Goal: Task Accomplishment & Management: Manage account settings

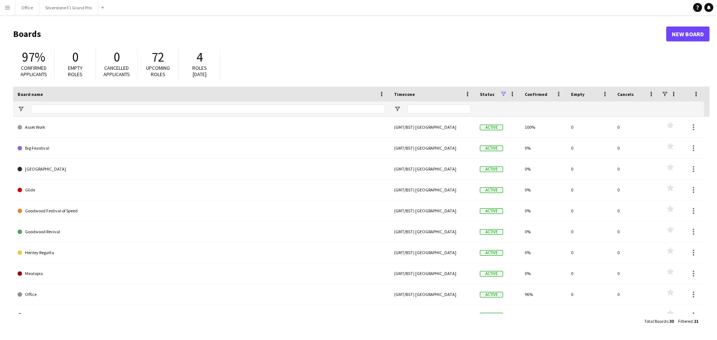
click at [10, 7] on button "Menu" at bounding box center [7, 7] width 15 height 15
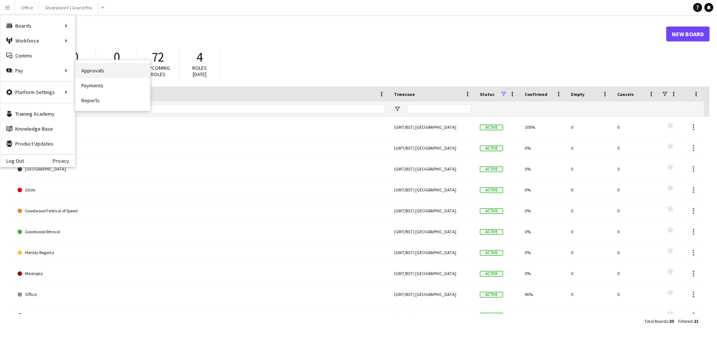
click at [91, 69] on link "Approvals" at bounding box center [112, 70] width 75 height 15
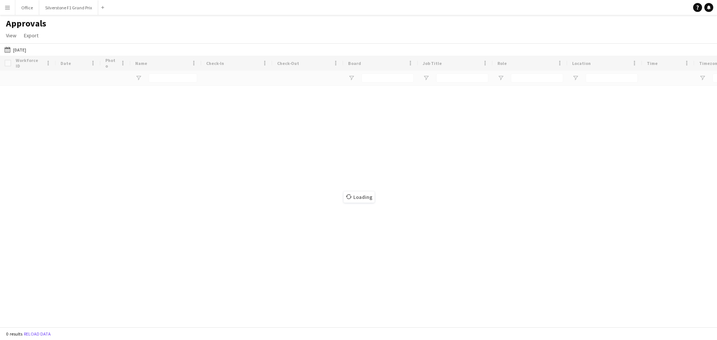
type input "**********"
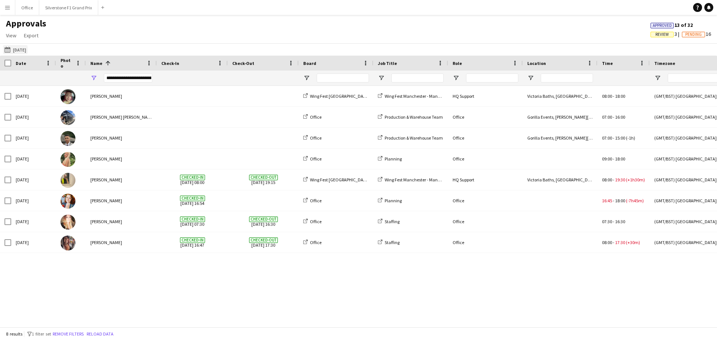
click at [28, 47] on button "[DATE] [DATE]" at bounding box center [15, 49] width 25 height 9
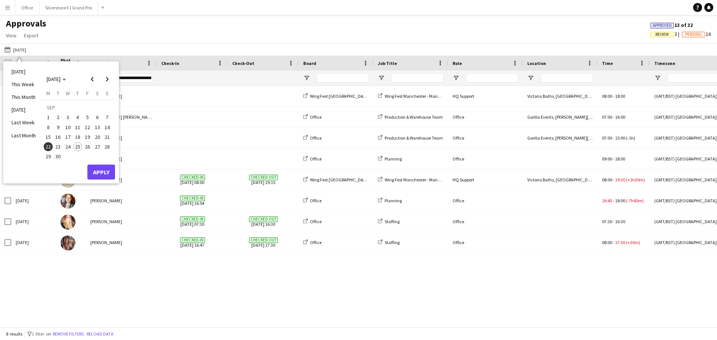
click at [59, 145] on span "23" at bounding box center [58, 146] width 9 height 9
click at [66, 147] on span "24" at bounding box center [67, 146] width 9 height 9
click at [104, 167] on button "Apply" at bounding box center [101, 172] width 28 height 15
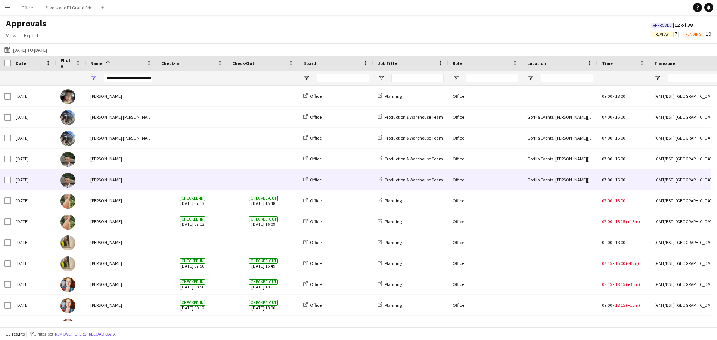
scroll to position [75, 0]
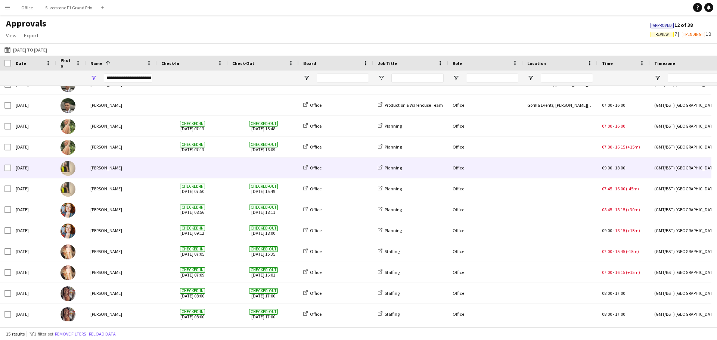
drag, startPoint x: 229, startPoint y: 171, endPoint x: 221, endPoint y: 173, distance: 7.9
click at [229, 171] on div at bounding box center [263, 168] width 71 height 21
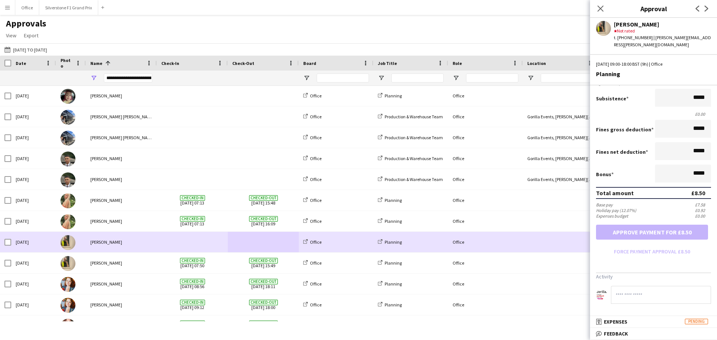
scroll to position [0, 0]
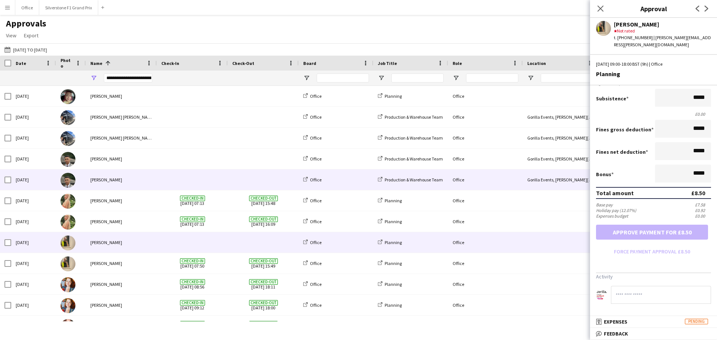
click at [140, 185] on div "[PERSON_NAME]" at bounding box center [121, 180] width 71 height 21
